Goal: Subscribe to service/newsletter

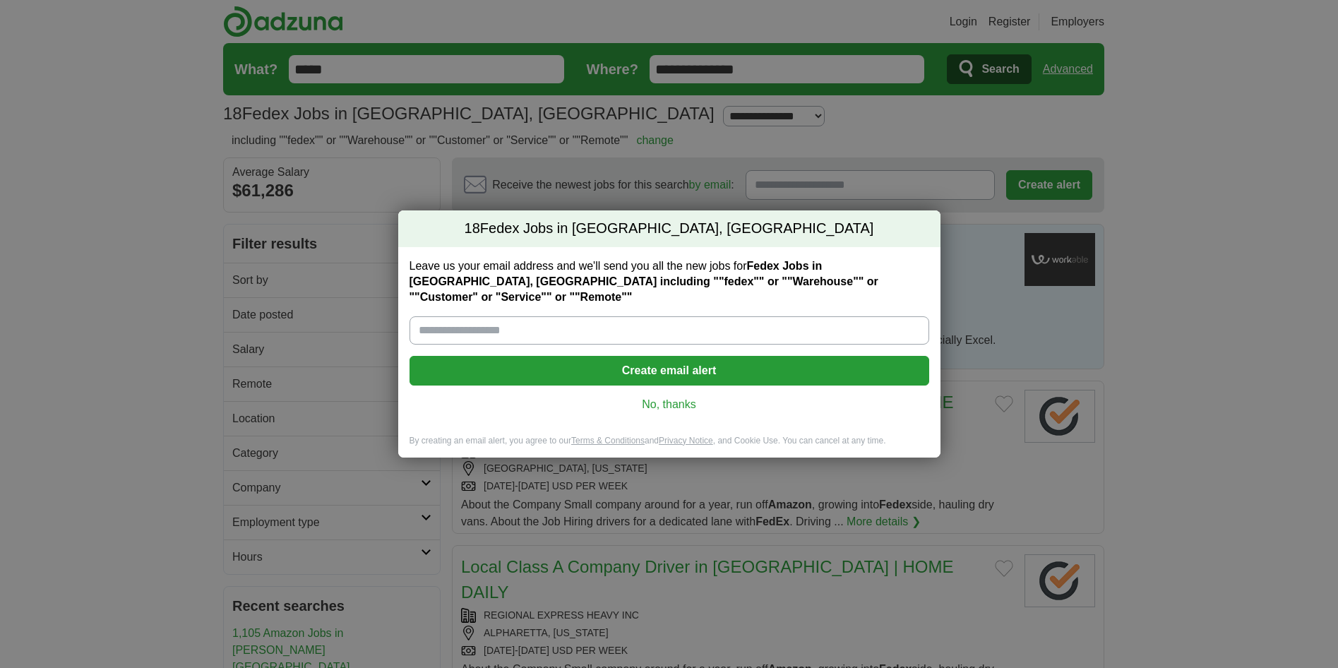
click at [743, 328] on input "Leave us your email address and we'll send you all the new jobs for Fedex Jobs …" at bounding box center [669, 330] width 520 height 28
type input "**********"
drag, startPoint x: 621, startPoint y: 360, endPoint x: 659, endPoint y: 373, distance: 40.4
click at [623, 362] on button "Create email alert" at bounding box center [669, 371] width 520 height 30
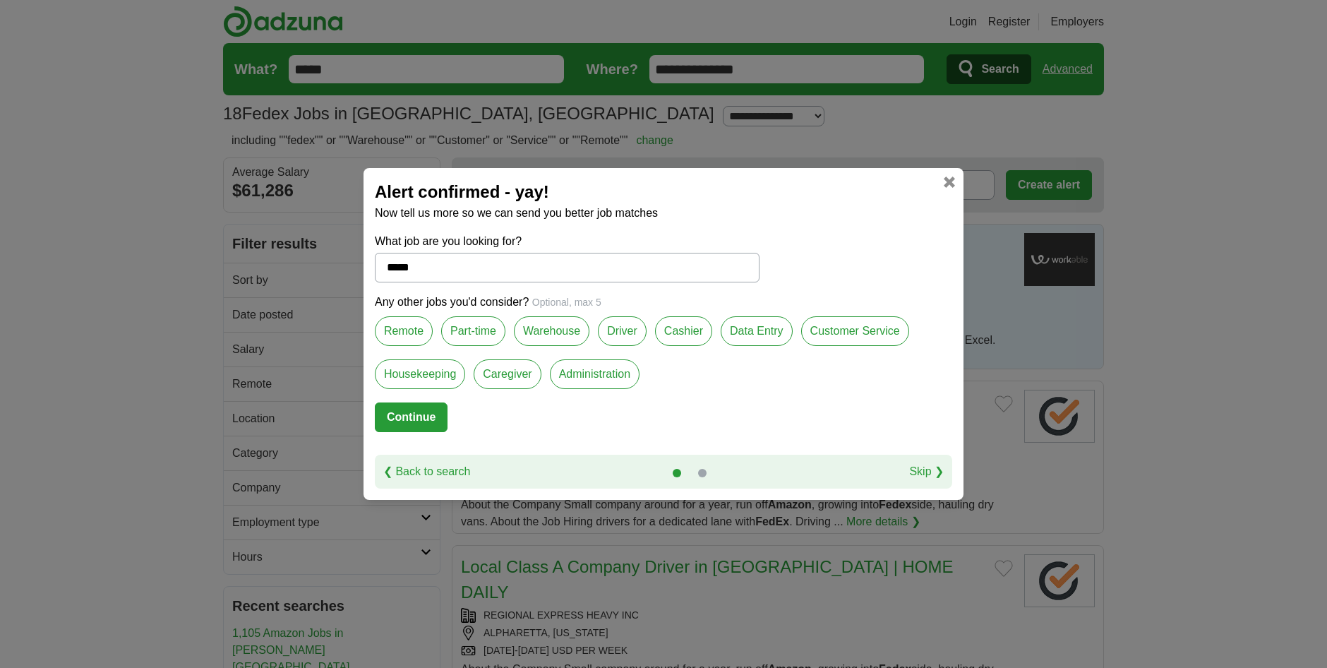
click at [410, 335] on label "Remote" at bounding box center [404, 331] width 58 height 30
click at [542, 332] on label "Warehouse" at bounding box center [552, 331] width 76 height 30
click at [833, 335] on label "Customer Service" at bounding box center [855, 331] width 108 height 30
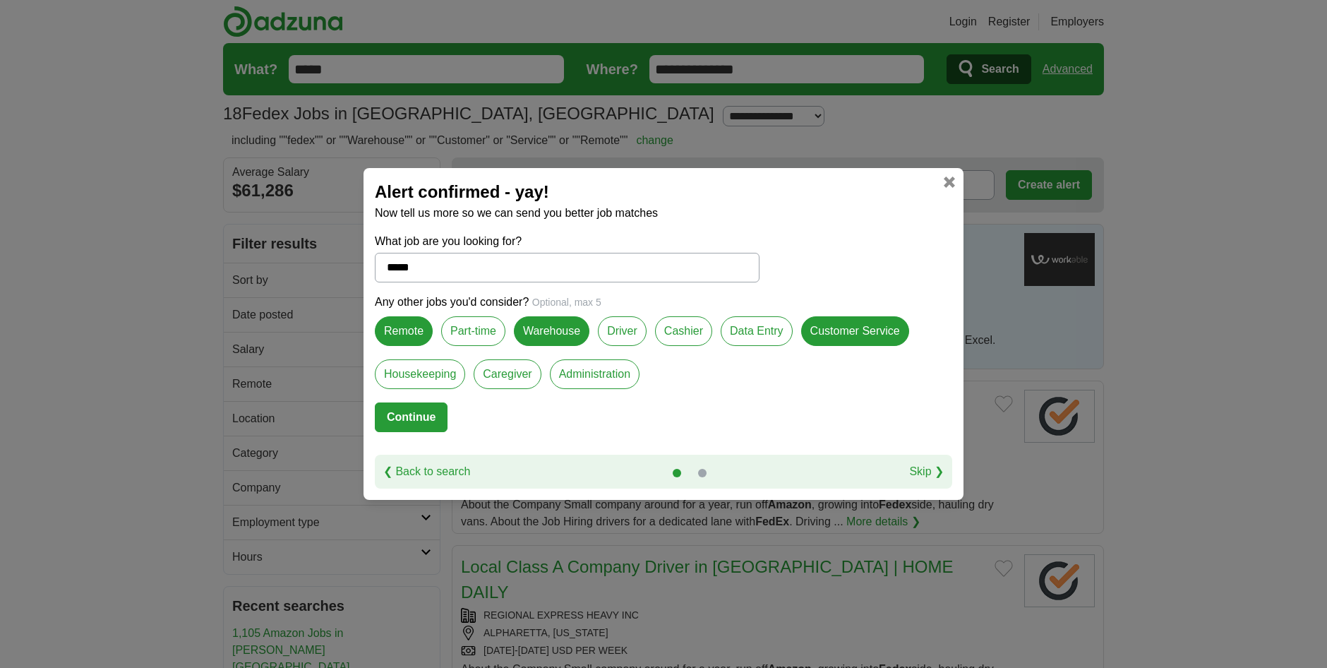
click at [584, 378] on label "Administration" at bounding box center [595, 374] width 90 height 30
click at [404, 424] on button "Continue" at bounding box center [411, 417] width 73 height 30
select select "**"
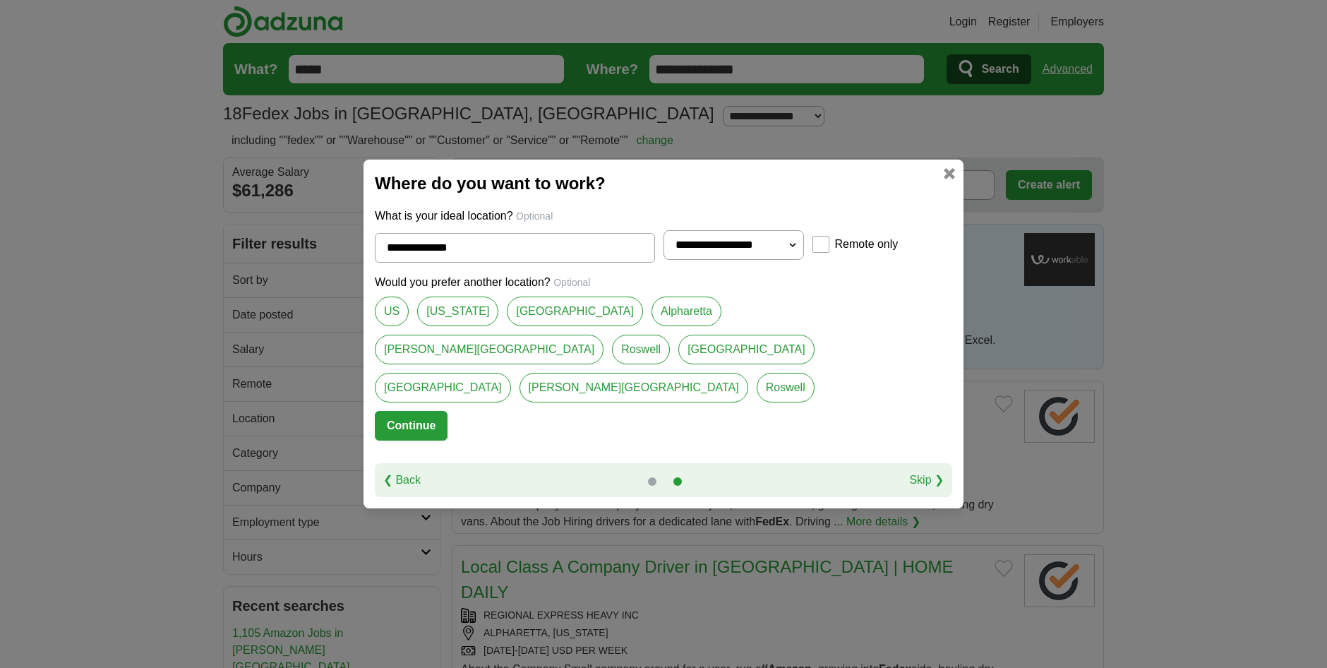
click at [433, 411] on button "Continue" at bounding box center [411, 426] width 73 height 30
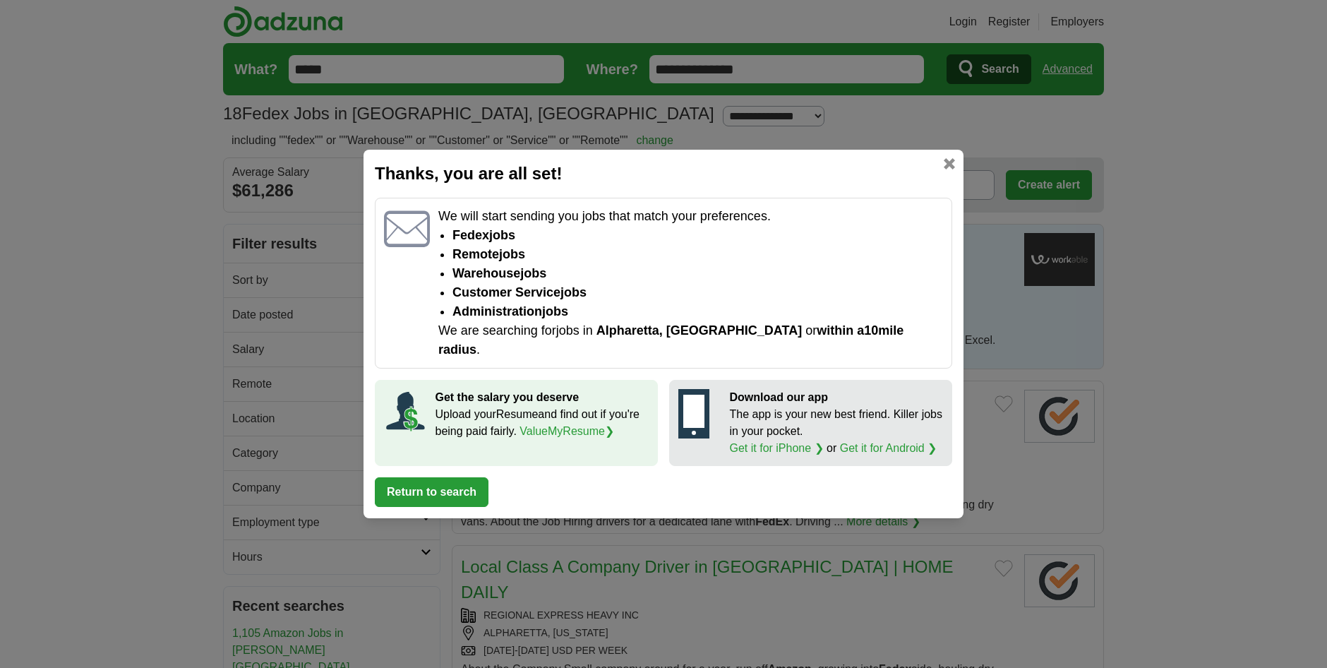
click at [429, 489] on button "Return to search" at bounding box center [432, 492] width 114 height 30
